Goal: Task Accomplishment & Management: Manage account settings

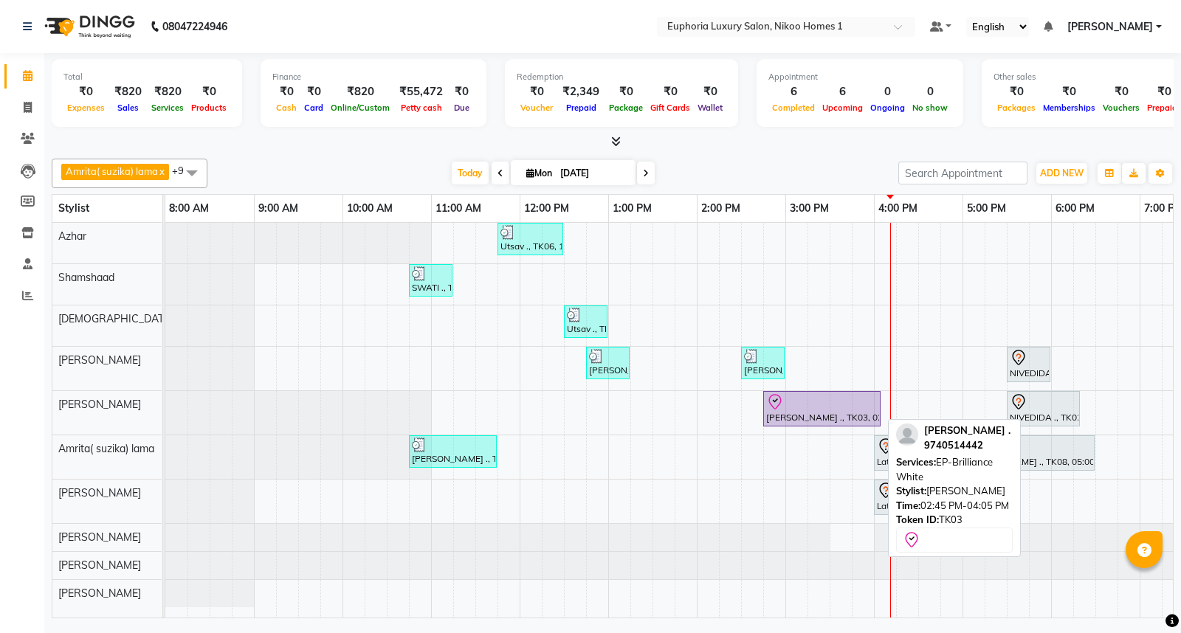
click at [813, 412] on div "[PERSON_NAME] ., TK03, 02:45 PM-04:05 PM, EP-Brilliance White" at bounding box center [821, 408] width 114 height 31
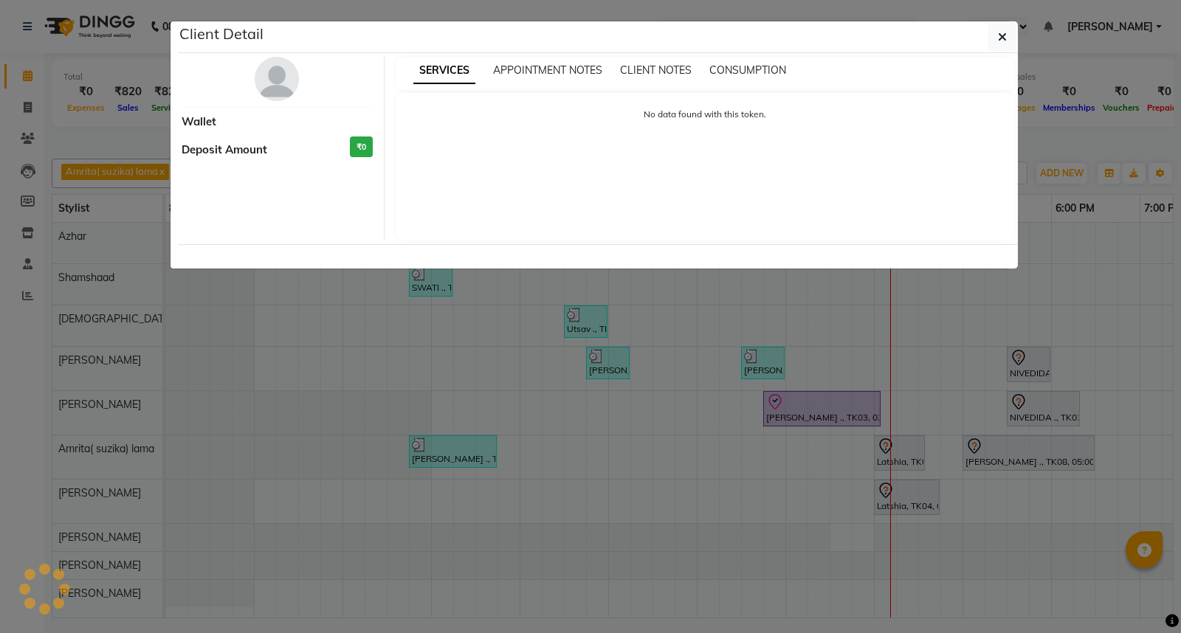
select select "8"
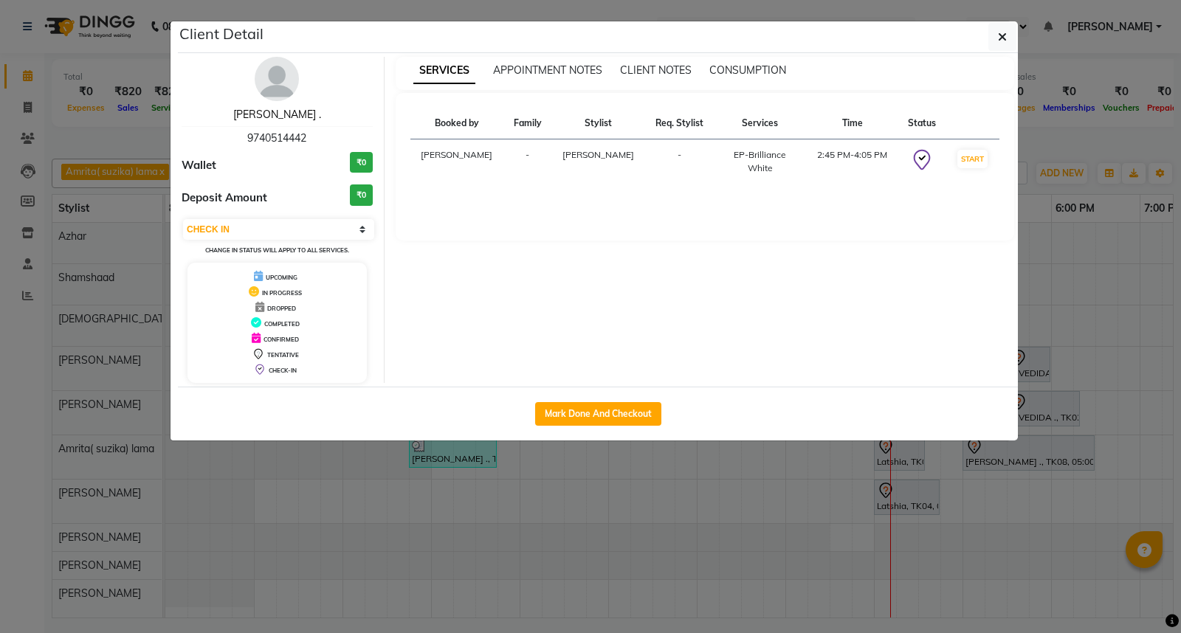
click at [289, 118] on link "[PERSON_NAME] ." at bounding box center [277, 114] width 88 height 13
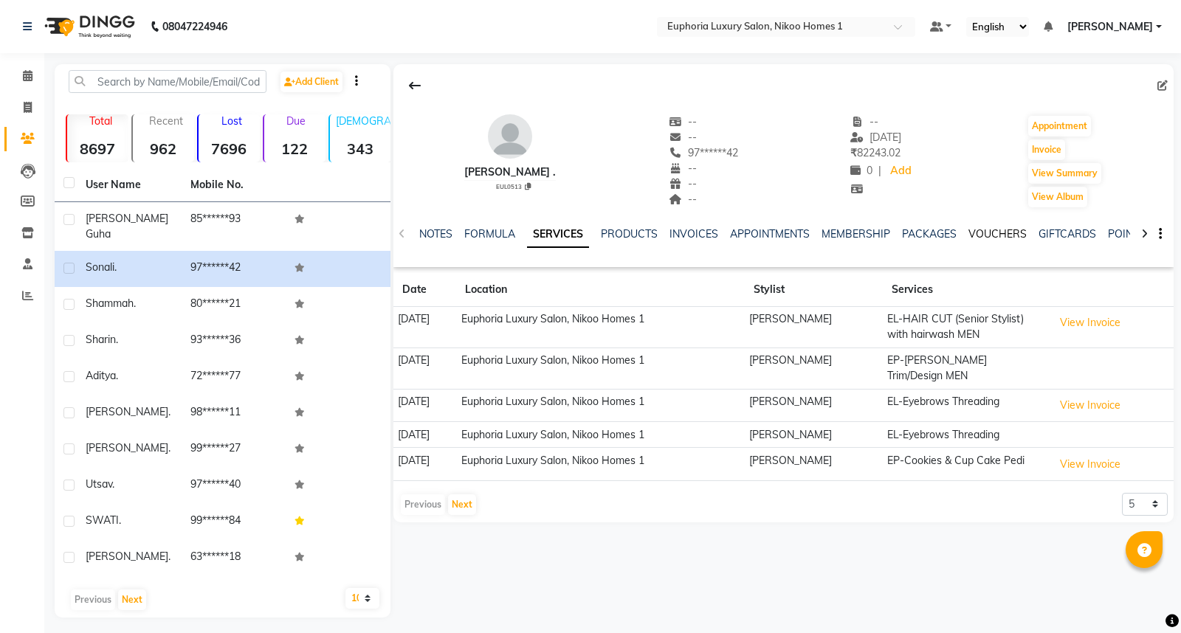
click at [1009, 232] on link "VOUCHERS" at bounding box center [997, 233] width 58 height 13
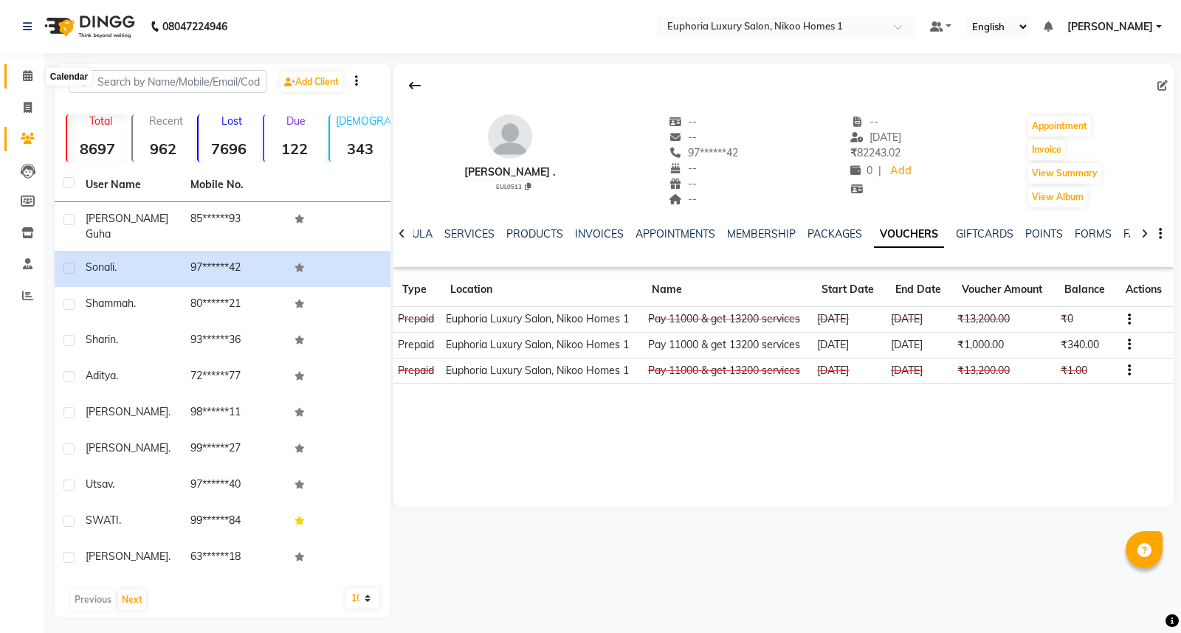
click at [23, 71] on icon at bounding box center [28, 75] width 10 height 11
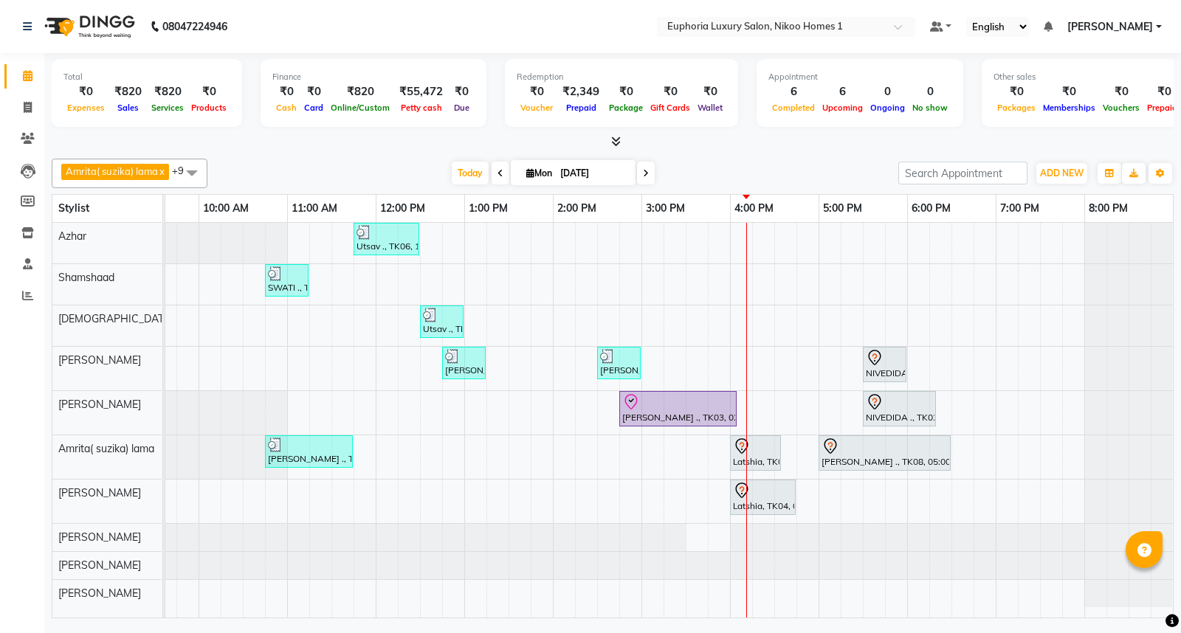
click at [1161, 21] on ul "Default Panel My Panel English ENGLISH Español العربية मराठी हिंदी ગુજરાતી தமிழ…" at bounding box center [1045, 27] width 246 height 20
click at [1161, 25] on link "[PERSON_NAME]" at bounding box center [1114, 26] width 94 height 15
click at [1097, 106] on link "Sign out" at bounding box center [1085, 101] width 135 height 23
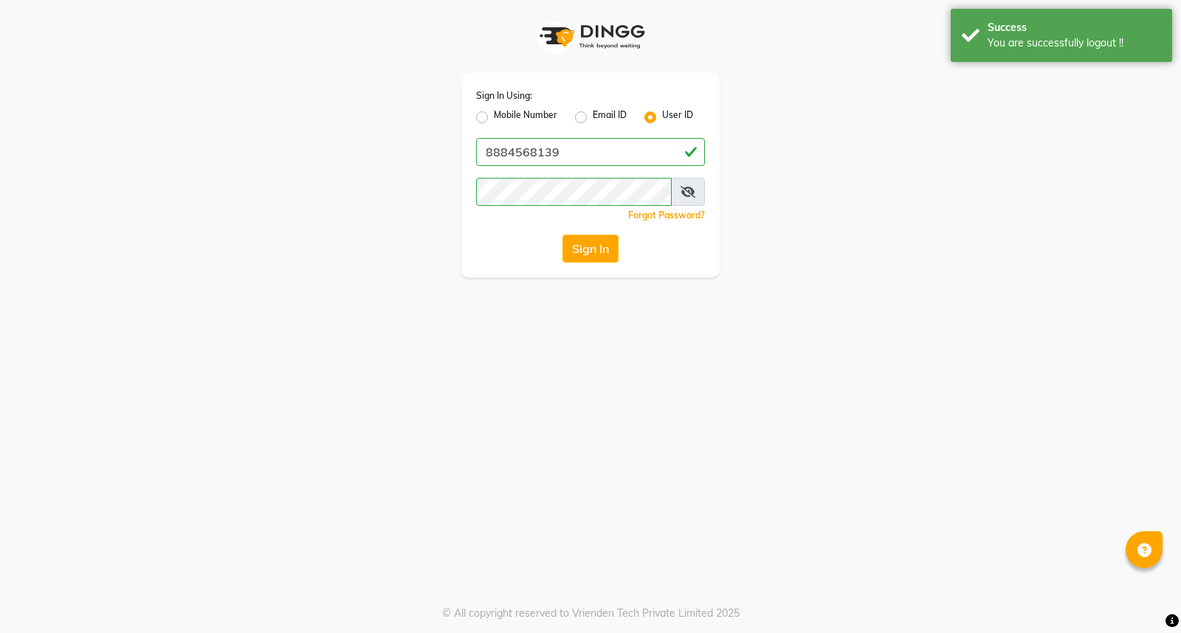
click at [494, 116] on label "Mobile Number" at bounding box center [525, 117] width 63 height 18
click at [494, 116] on input "Mobile Number" at bounding box center [499, 113] width 10 height 10
radio input "true"
radio input "false"
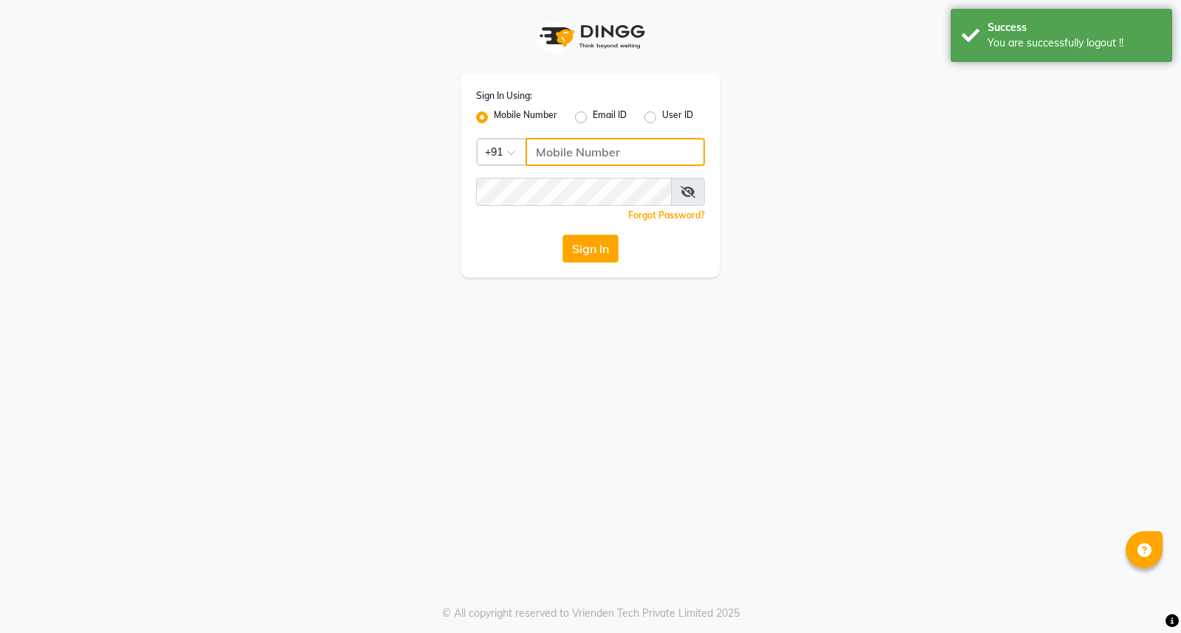
click at [561, 140] on input "Username" at bounding box center [614, 152] width 179 height 28
type input "7760179992"
click at [605, 247] on button "Sign In" at bounding box center [590, 249] width 56 height 28
